Goal: Task Accomplishment & Management: Manage account settings

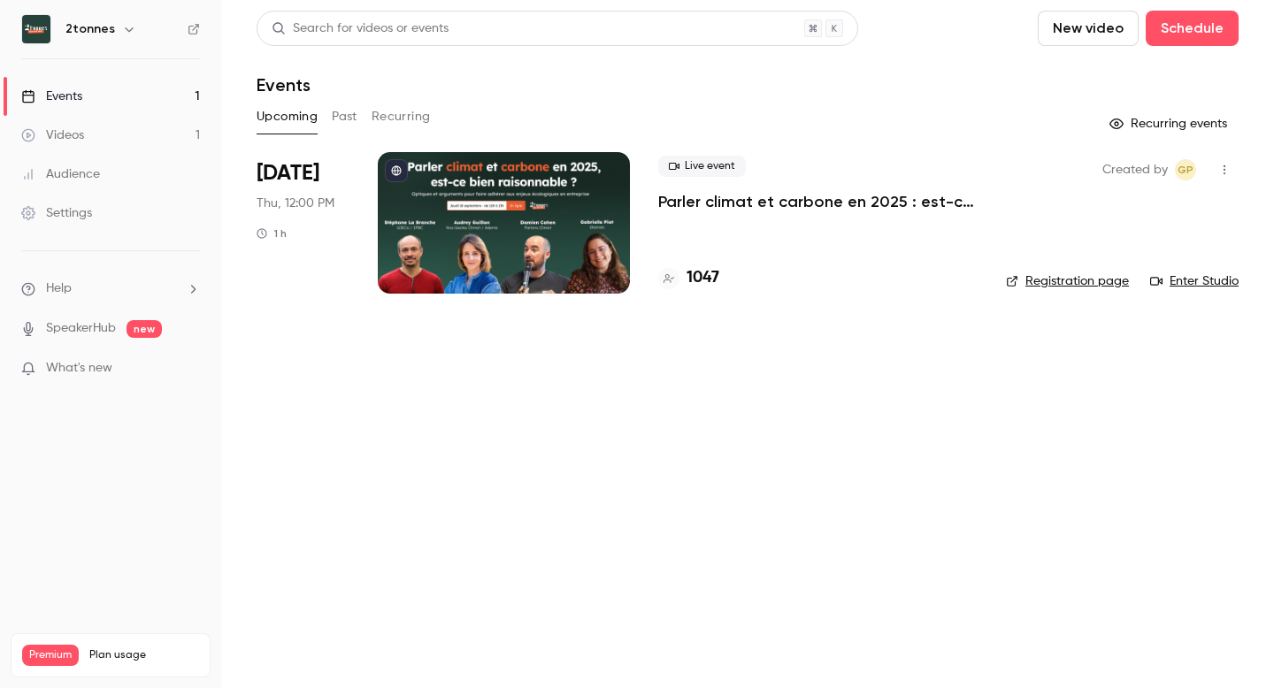
click at [404, 113] on button "Recurring" at bounding box center [401, 117] width 59 height 28
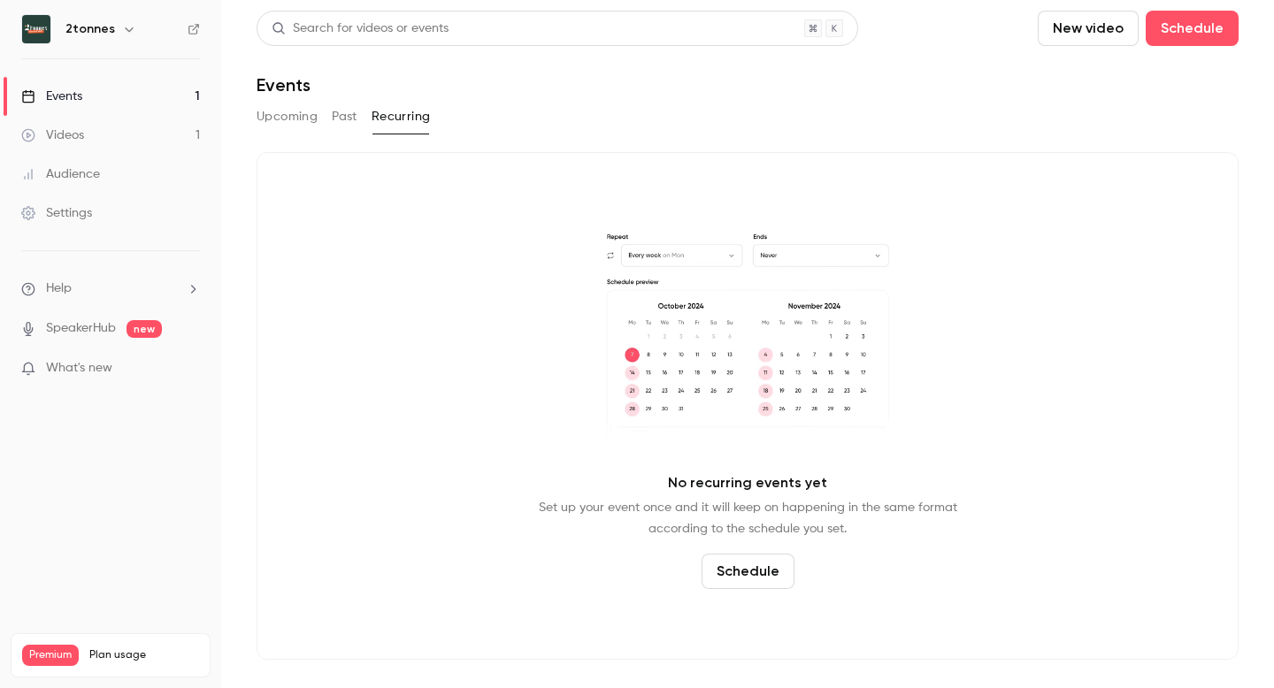
click at [359, 108] on div "Search for videos or events New video Schedule Events Upcoming Past Recurring N…" at bounding box center [748, 336] width 982 height 650
click at [344, 114] on button "Past" at bounding box center [345, 117] width 26 height 28
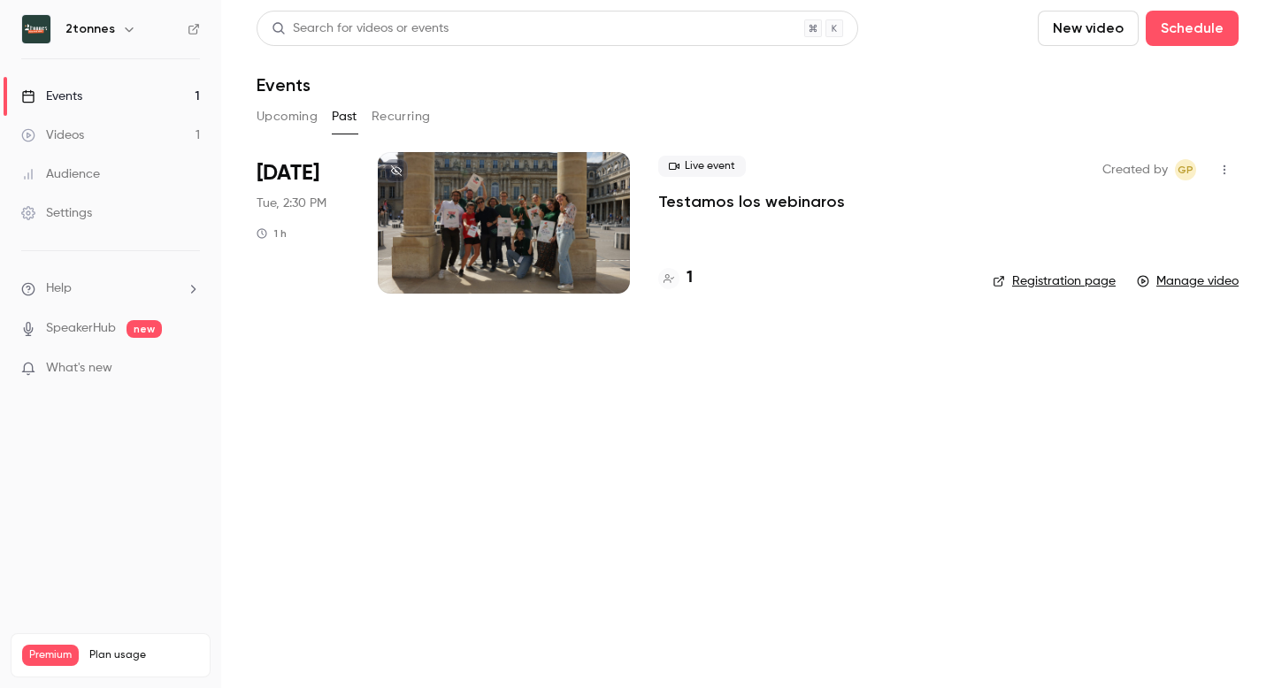
click at [288, 117] on button "Upcoming" at bounding box center [287, 117] width 61 height 28
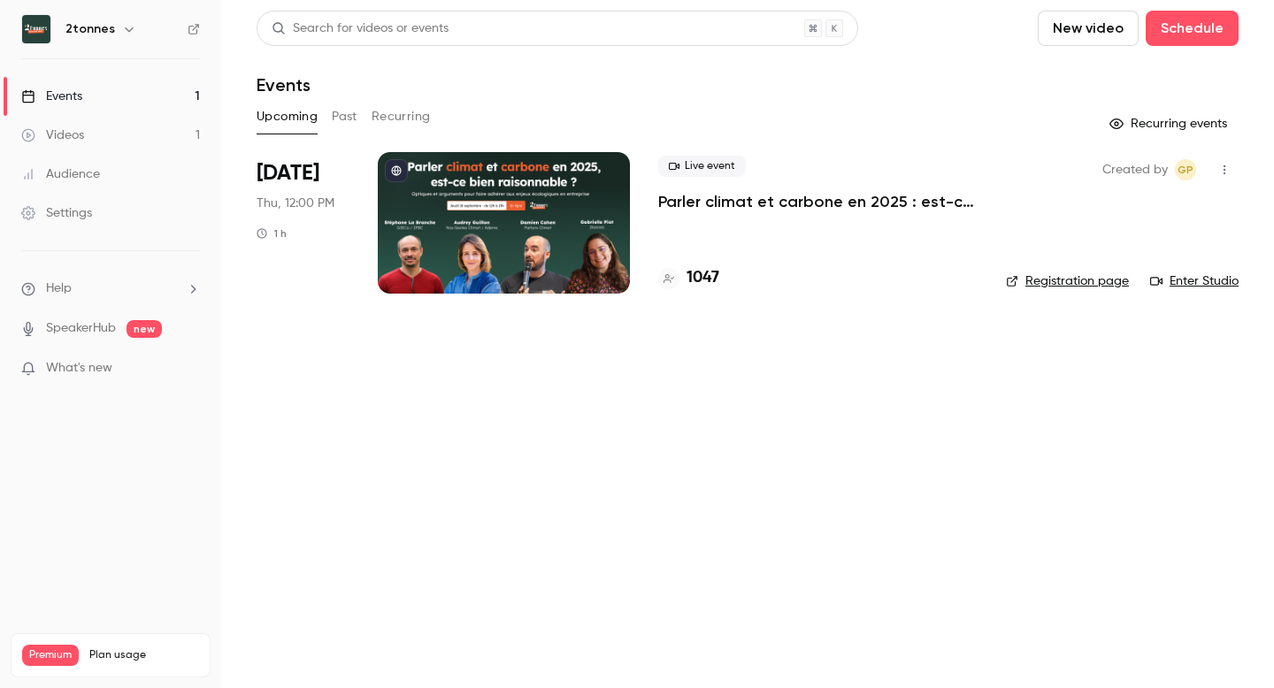
click at [410, 114] on button "Recurring" at bounding box center [401, 117] width 59 height 28
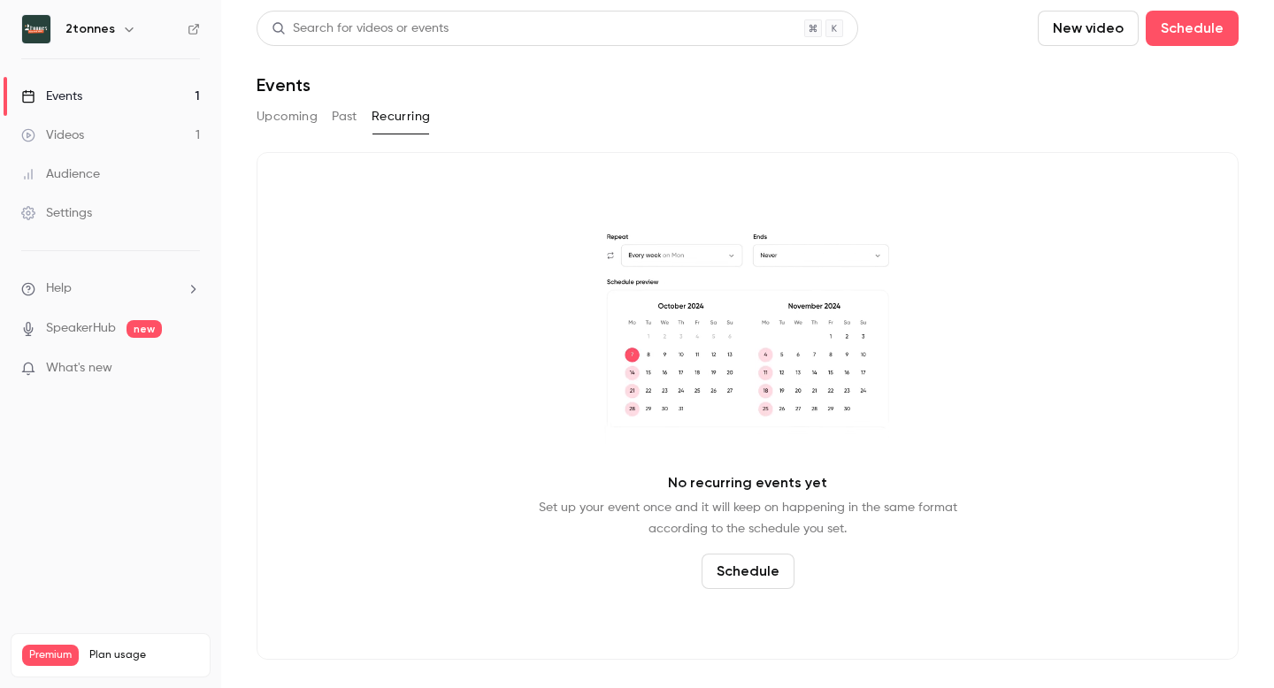
click at [350, 126] on button "Past" at bounding box center [345, 117] width 26 height 28
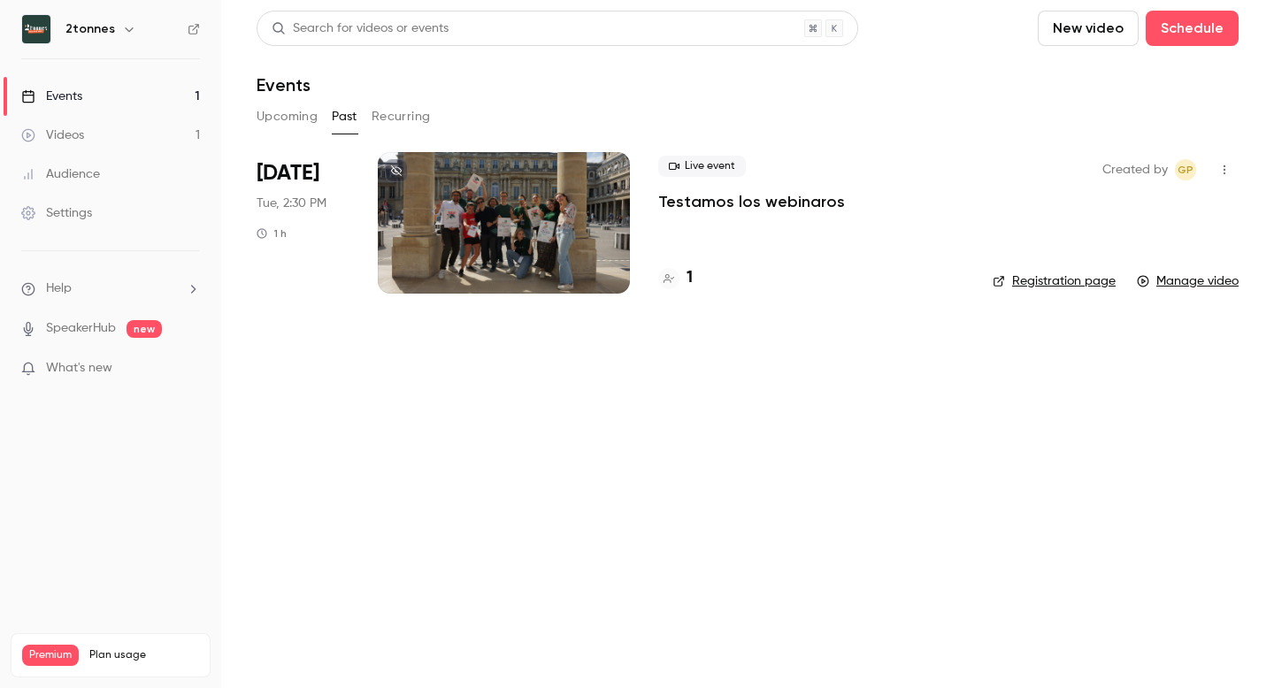
click at [288, 122] on button "Upcoming" at bounding box center [287, 117] width 61 height 28
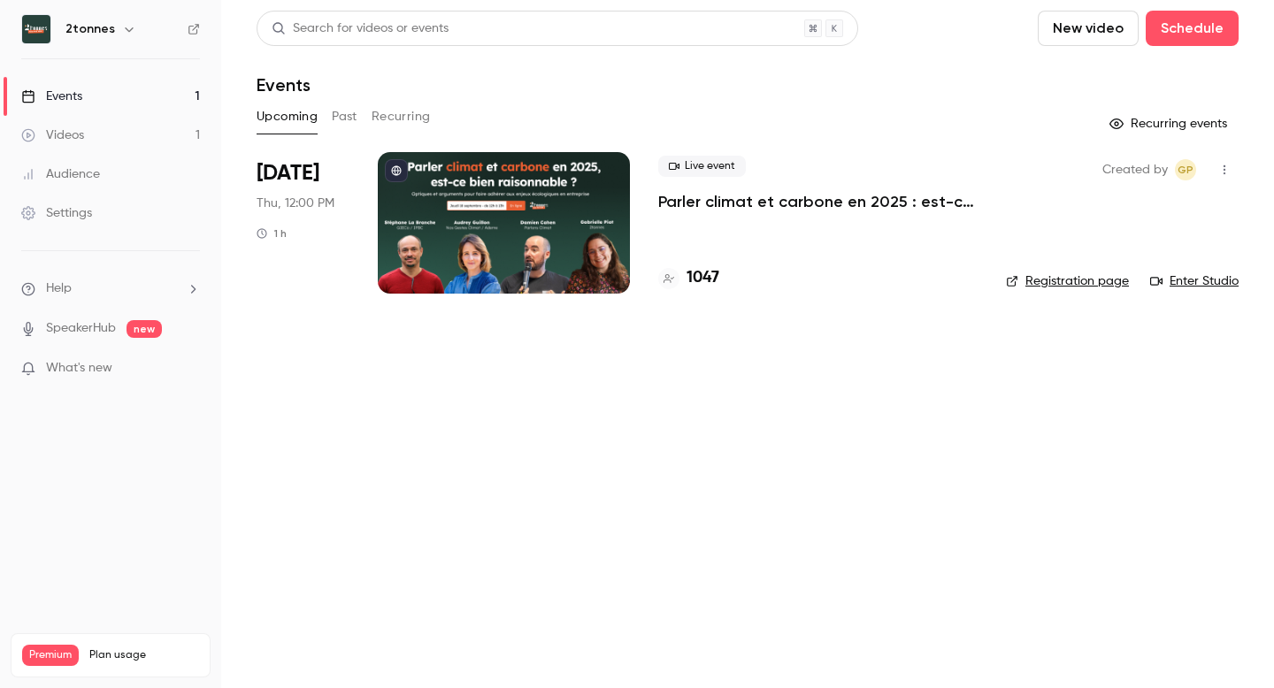
click at [486, 272] on div at bounding box center [504, 223] width 252 height 142
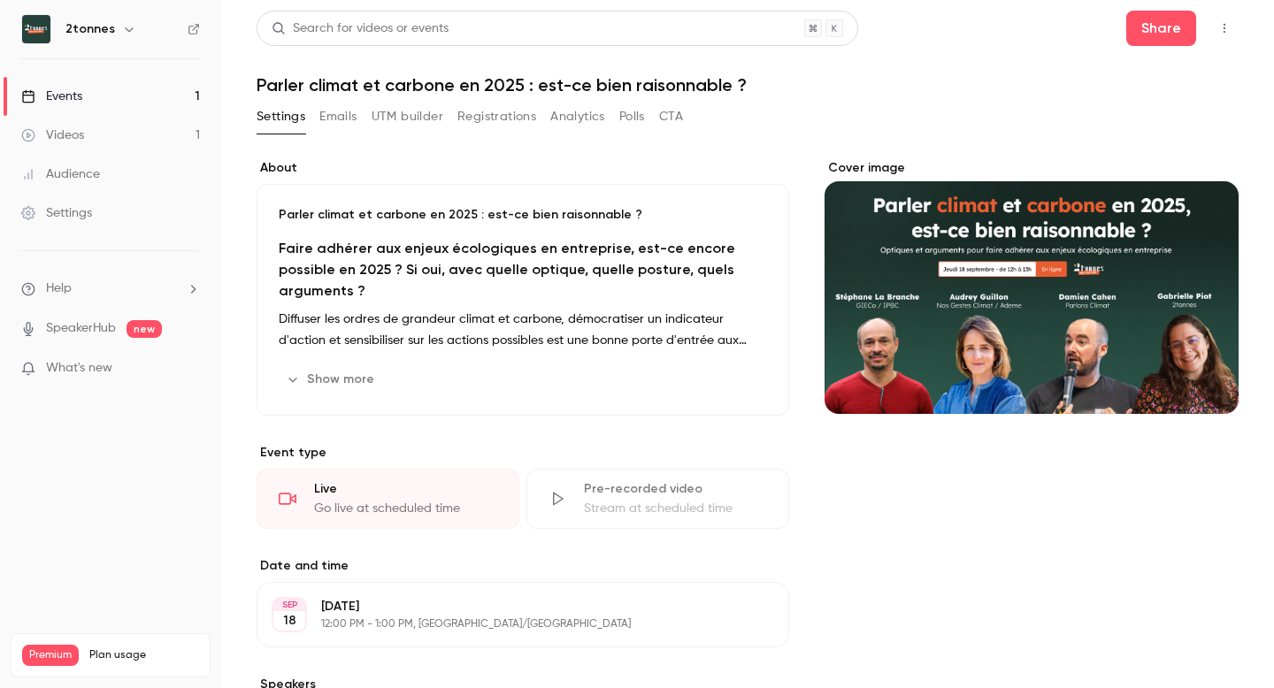
click at [669, 116] on button "CTA" at bounding box center [671, 117] width 24 height 28
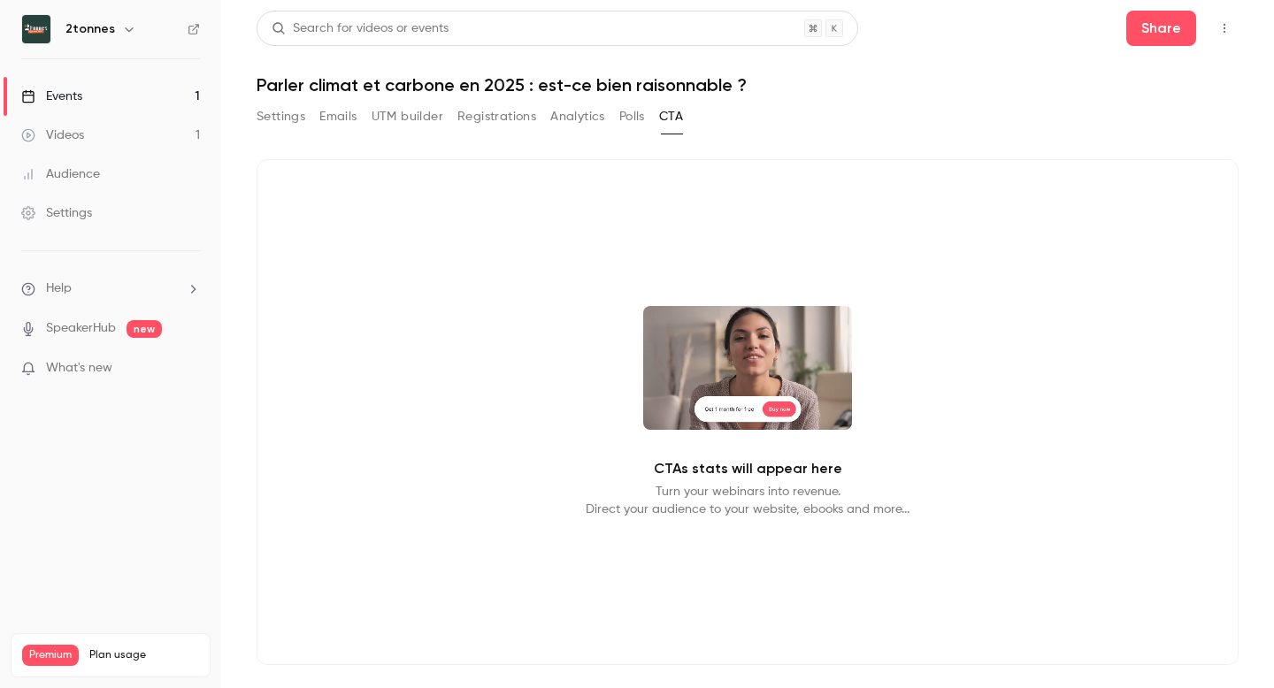
click at [621, 118] on button "Polls" at bounding box center [632, 117] width 26 height 28
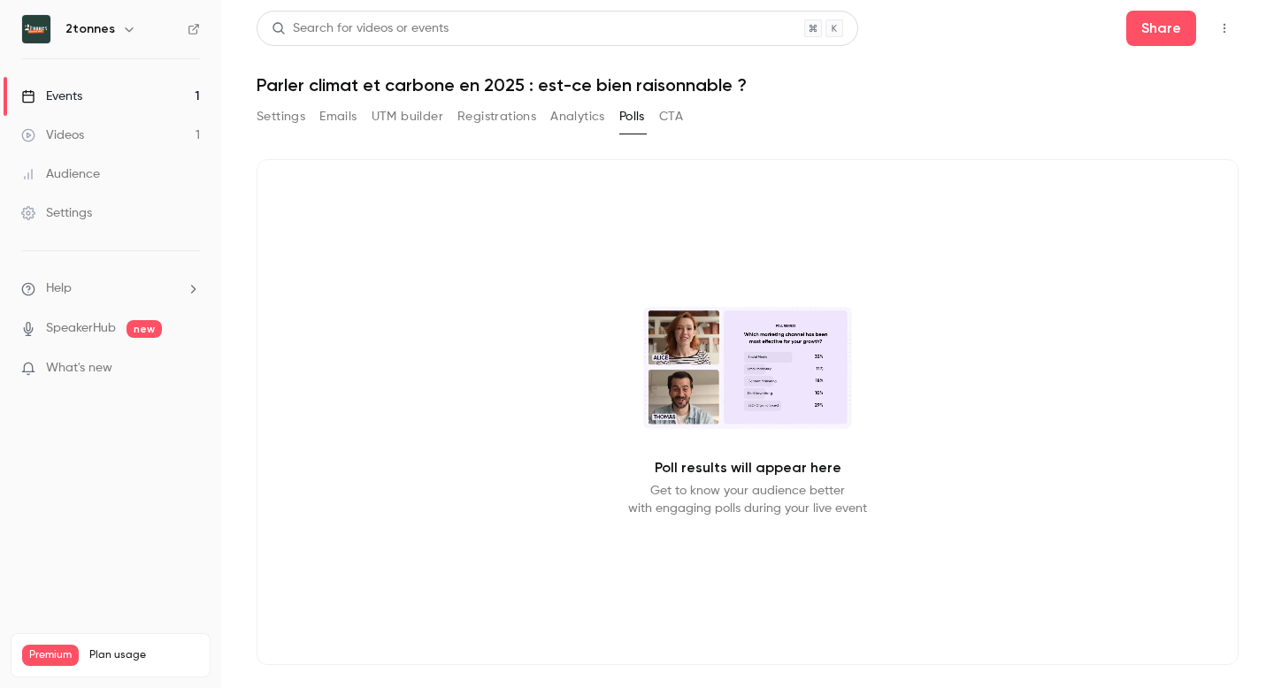
click at [570, 119] on button "Analytics" at bounding box center [577, 117] width 55 height 28
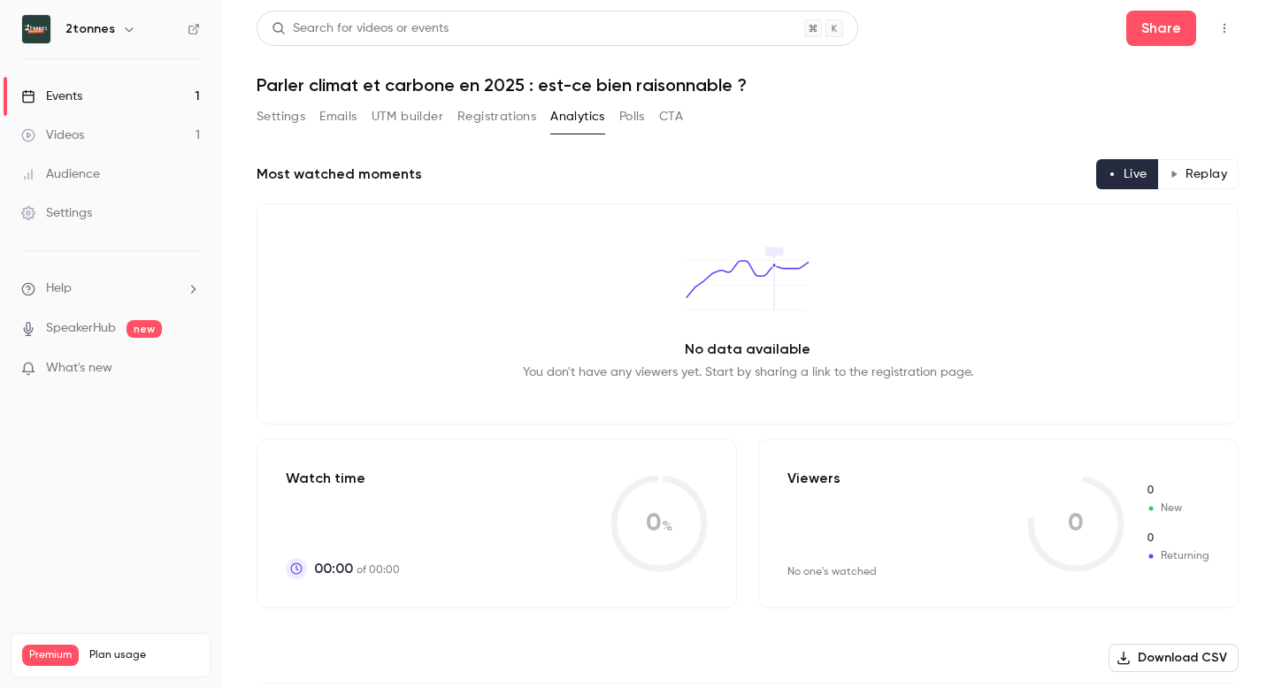
click at [411, 115] on button "UTM builder" at bounding box center [408, 117] width 72 height 28
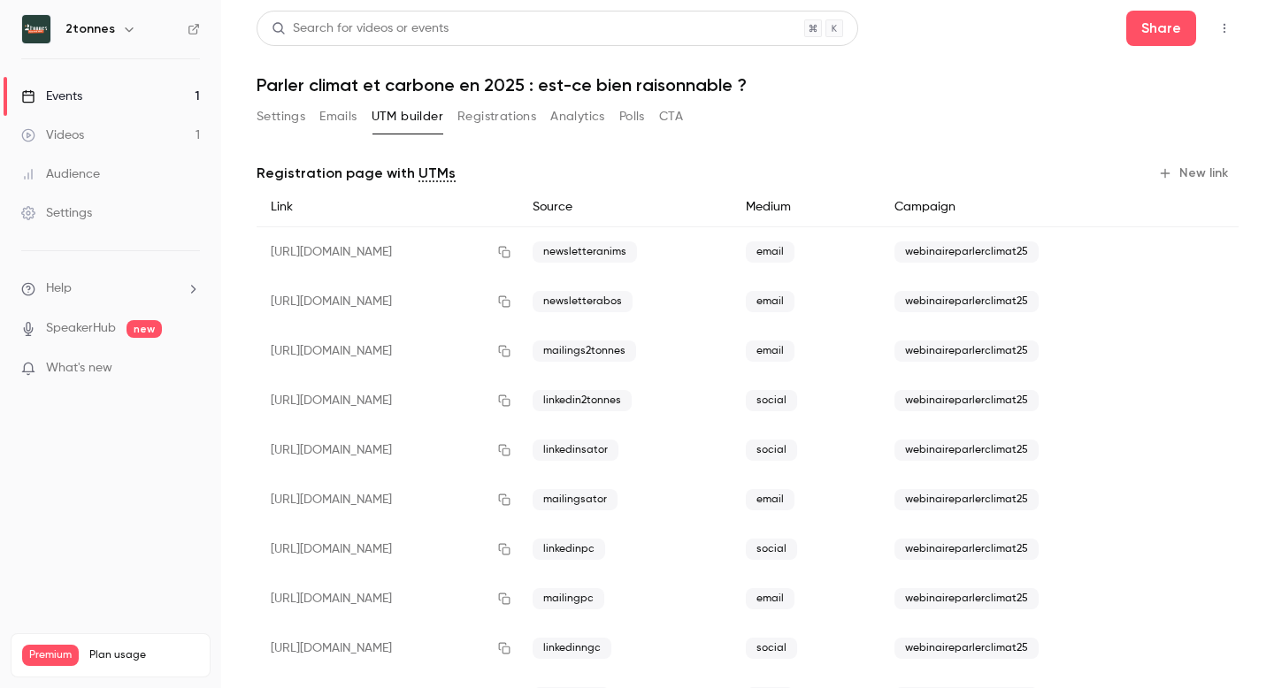
click at [520, 118] on button "Registrations" at bounding box center [497, 117] width 79 height 28
